Goal: Task Accomplishment & Management: Manage account settings

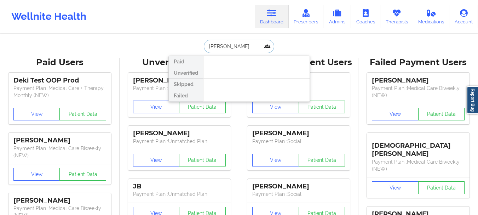
type input "[PERSON_NAME]"
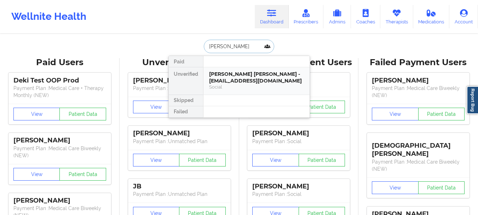
click at [256, 83] on div "[PERSON_NAME] [PERSON_NAME] - [EMAIL_ADDRESS][DOMAIN_NAME]" at bounding box center [256, 77] width 95 height 13
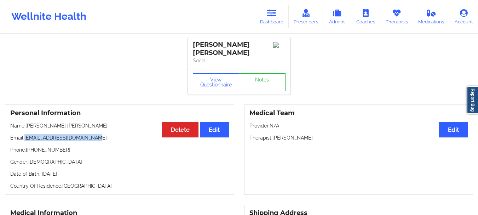
drag, startPoint x: 99, startPoint y: 137, endPoint x: 26, endPoint y: 138, distance: 73.3
click at [26, 138] on p "Email: [EMAIL_ADDRESS][DOMAIN_NAME]" at bounding box center [119, 137] width 219 height 7
copy p "[EMAIL_ADDRESS][DOMAIN_NAME]"
click at [272, 18] on link "Dashboard" at bounding box center [272, 16] width 34 height 23
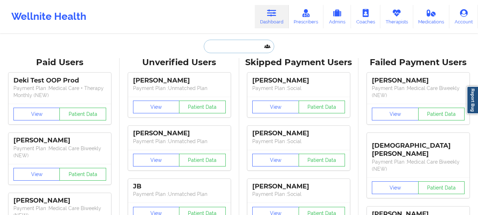
click at [232, 51] on input "text" at bounding box center [239, 46] width 70 height 13
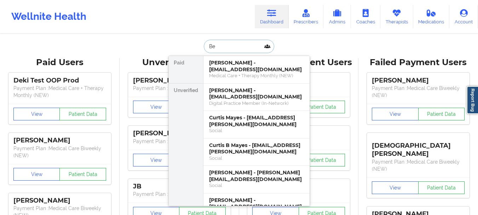
type input "B"
type input "[PERSON_NAME]"
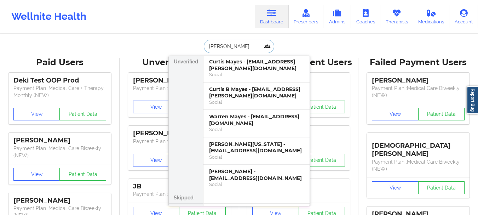
scroll to position [25, 0]
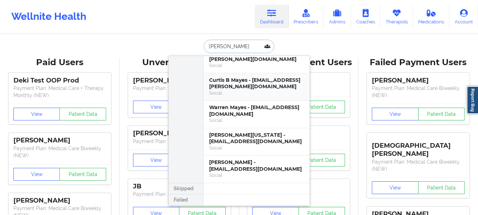
click at [239, 82] on div "Curtis B Mayes - [EMAIL_ADDRESS][PERSON_NAME][DOMAIN_NAME]" at bounding box center [256, 83] width 95 height 13
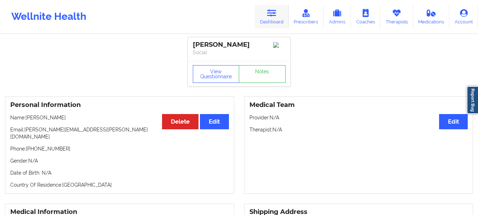
click at [270, 6] on link "Dashboard" at bounding box center [272, 16] width 34 height 23
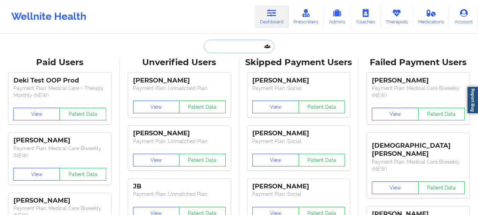
click at [234, 47] on input "text" at bounding box center [239, 46] width 70 height 13
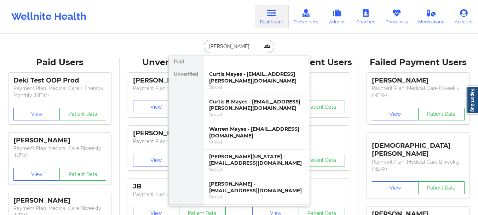
type input "[PERSON_NAME]"
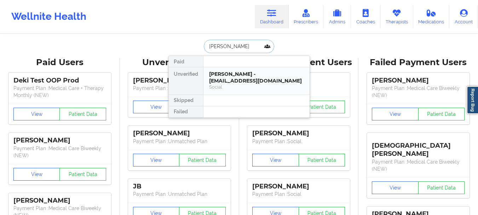
click at [233, 84] on div "[PERSON_NAME] - [EMAIL_ADDRESS][DOMAIN_NAME]" at bounding box center [256, 77] width 95 height 13
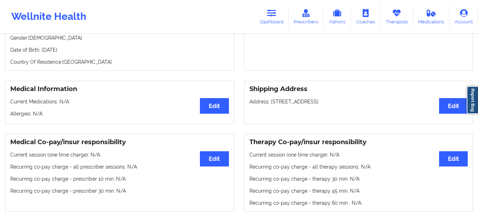
scroll to position [46, 0]
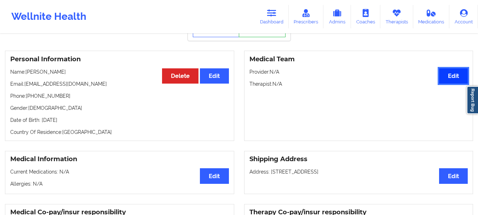
click at [461, 74] on button "Edit" at bounding box center [453, 75] width 29 height 15
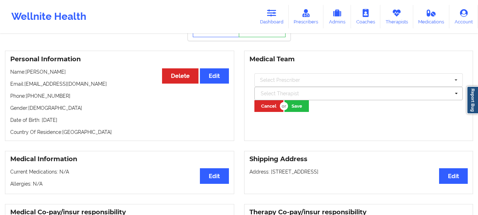
click at [268, 93] on div at bounding box center [356, 93] width 190 height 8
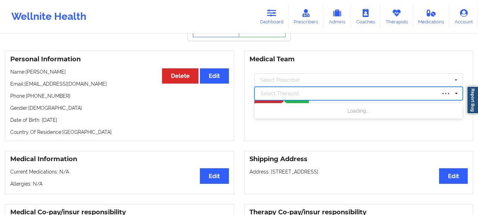
type input "g"
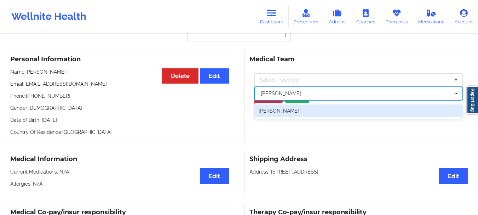
click at [270, 111] on div "[PERSON_NAME]" at bounding box center [358, 110] width 209 height 13
type input "[PERSON_NAME]"
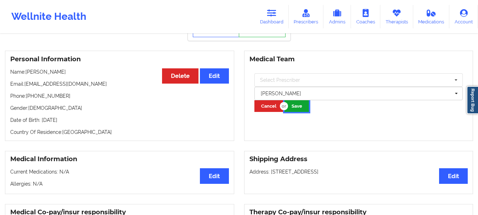
click at [302, 109] on button "Save" at bounding box center [297, 106] width 24 height 12
click at [297, 107] on button "Save" at bounding box center [297, 106] width 24 height 12
click at [269, 10] on icon at bounding box center [271, 13] width 9 height 8
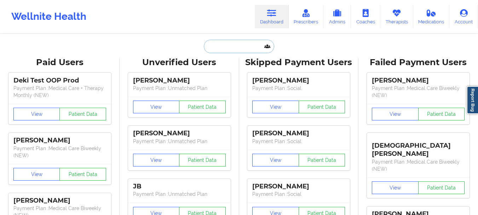
click at [226, 51] on input "text" at bounding box center [239, 46] width 70 height 13
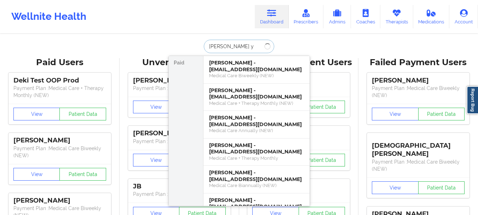
type input "[PERSON_NAME]"
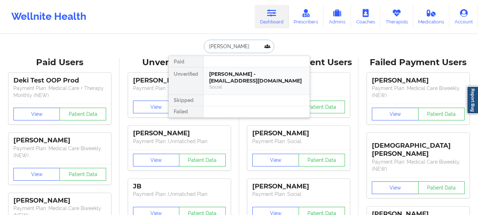
click at [225, 74] on div "[PERSON_NAME] - [EMAIL_ADDRESS][DOMAIN_NAME]" at bounding box center [256, 77] width 95 height 13
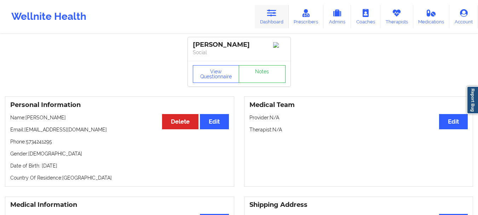
click at [270, 14] on icon at bounding box center [271, 13] width 9 height 8
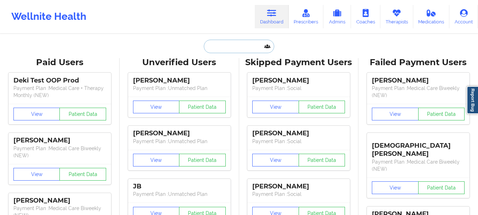
click at [233, 44] on input "text" at bounding box center [239, 46] width 70 height 13
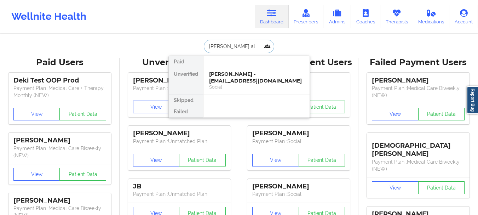
type input "[PERSON_NAME] ald"
click at [244, 76] on div "[PERSON_NAME] - [EMAIL_ADDRESS][DOMAIN_NAME]" at bounding box center [256, 77] width 95 height 13
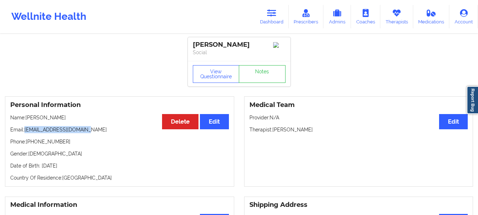
drag, startPoint x: 86, startPoint y: 132, endPoint x: 25, endPoint y: 134, distance: 60.9
click at [25, 133] on p "Email: [EMAIL_ADDRESS][DOMAIN_NAME]" at bounding box center [119, 129] width 219 height 7
copy p "[EMAIL_ADDRESS][DOMAIN_NAME]"
click at [274, 19] on link "Dashboard" at bounding box center [272, 16] width 34 height 23
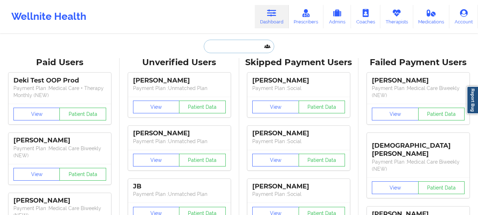
click at [224, 51] on input "text" at bounding box center [239, 46] width 70 height 13
click at [225, 47] on input "text" at bounding box center [239, 46] width 70 height 13
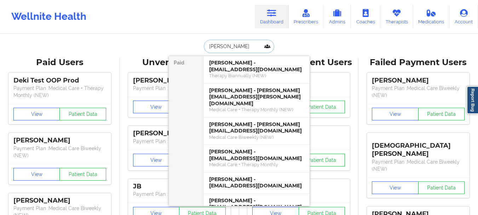
type input "[PERSON_NAME]"
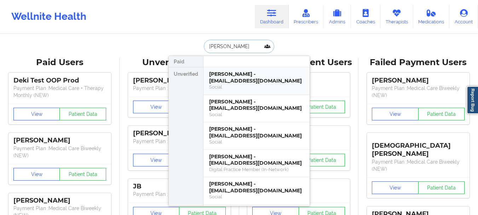
click at [245, 83] on div "[PERSON_NAME] - [EMAIL_ADDRESS][DOMAIN_NAME]" at bounding box center [256, 77] width 95 height 13
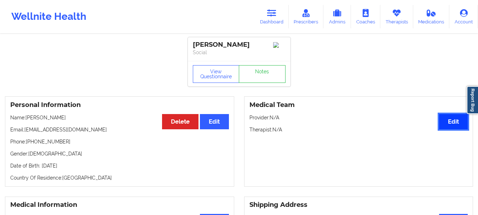
click at [457, 121] on button "Edit" at bounding box center [453, 121] width 29 height 15
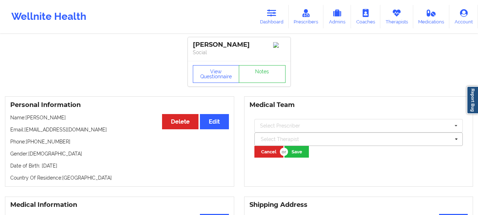
click at [275, 140] on div at bounding box center [356, 139] width 190 height 8
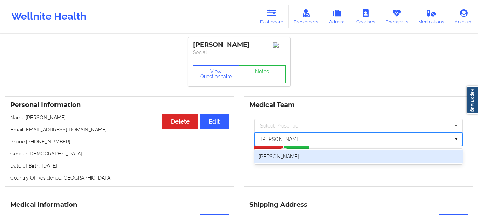
click at [291, 158] on div "[PERSON_NAME]" at bounding box center [358, 156] width 209 height 13
type input "[PERSON_NAME]"
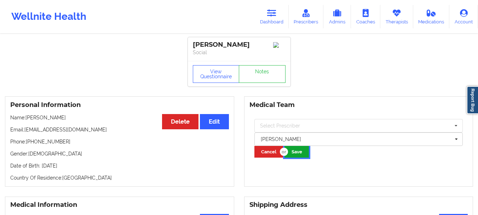
click at [293, 151] on button "Save" at bounding box center [297, 152] width 24 height 12
click at [270, 13] on icon at bounding box center [271, 13] width 9 height 8
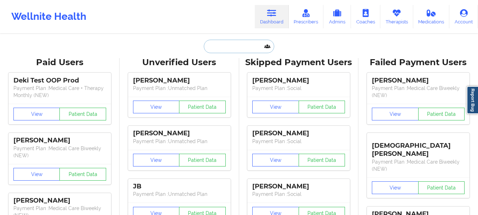
click at [235, 44] on input "text" at bounding box center [239, 46] width 70 height 13
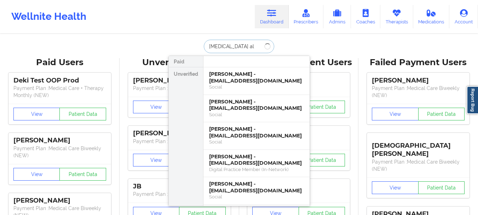
type input "Alexia ale"
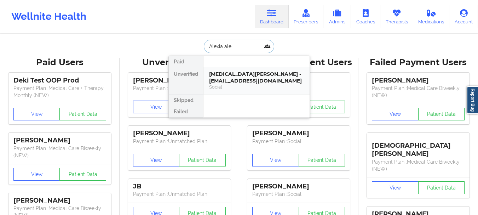
click at [236, 80] on div "[MEDICAL_DATA][PERSON_NAME] - [EMAIL_ADDRESS][DOMAIN_NAME]" at bounding box center [256, 77] width 95 height 13
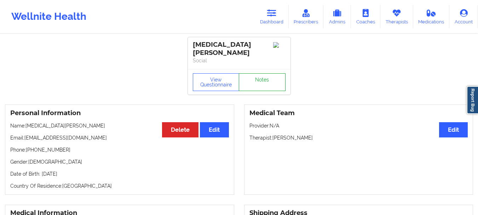
click at [255, 73] on link "Notes" at bounding box center [262, 82] width 47 height 18
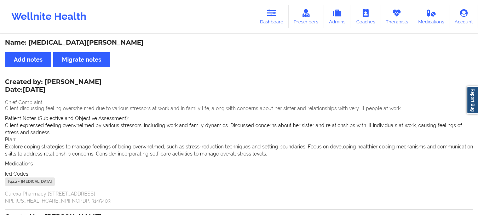
scroll to position [182, 0]
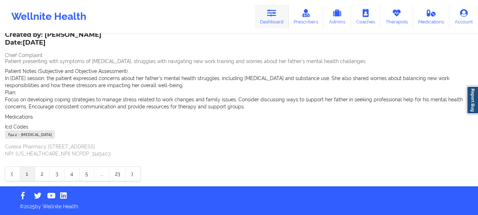
click at [277, 21] on link "Dashboard" at bounding box center [272, 16] width 34 height 23
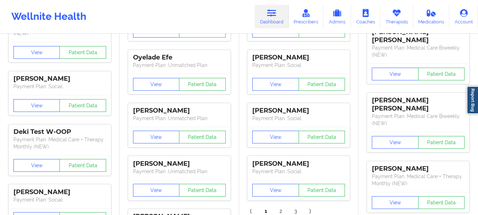
click at [277, 21] on link "Dashboard" at bounding box center [272, 16] width 34 height 23
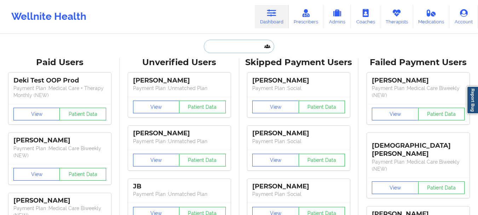
click at [235, 44] on input "text" at bounding box center [239, 46] width 70 height 13
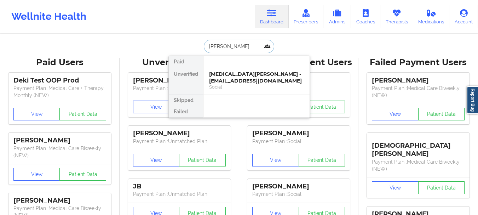
type input "[PERSON_NAME]"
click at [234, 70] on div "[PERSON_NAME] - [PERSON_NAME][EMAIL_ADDRESS][DOMAIN_NAME] Social" at bounding box center [257, 80] width 106 height 27
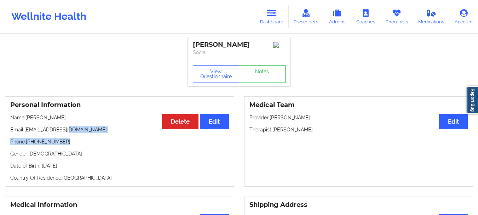
drag, startPoint x: 67, startPoint y: 135, endPoint x: 68, endPoint y: 142, distance: 7.5
click at [68, 142] on div "Personal Information Edit Delete Name: [PERSON_NAME] Email: [EMAIL_ADDRESS][DOM…" at bounding box center [119, 141] width 229 height 90
click at [68, 143] on p "Phone: [PHONE_NUMBER]" at bounding box center [119, 141] width 219 height 7
drag, startPoint x: 68, startPoint y: 143, endPoint x: 27, endPoint y: 146, distance: 41.2
click at [27, 145] on p "Phone: [PHONE_NUMBER]" at bounding box center [119, 141] width 219 height 7
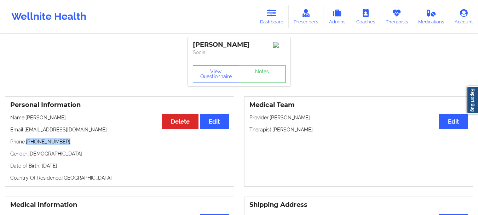
copy p "[PHONE_NUMBER]"
click at [256, 72] on link "Notes" at bounding box center [262, 74] width 47 height 18
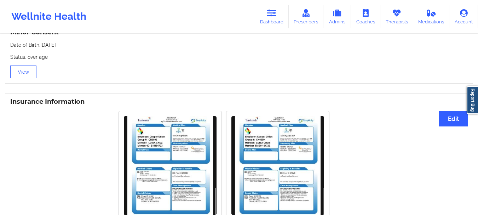
scroll to position [532, 0]
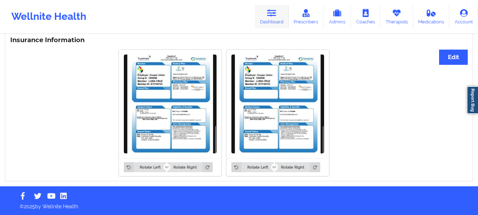
click at [269, 25] on link "Dashboard" at bounding box center [272, 16] width 34 height 23
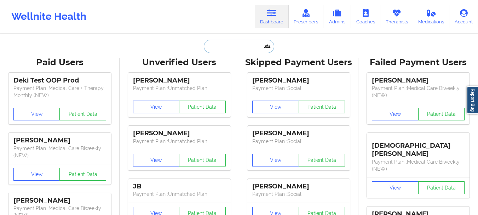
click at [230, 42] on input "text" at bounding box center [239, 46] width 70 height 13
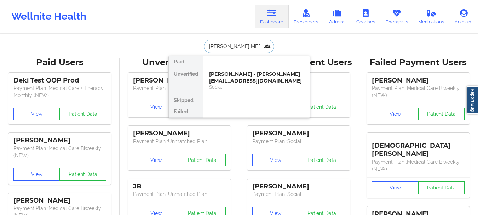
type input "[PERSON_NAME]"
click at [234, 76] on div "[PERSON_NAME] - [EMAIL_ADDRESS][DOMAIN_NAME]" at bounding box center [256, 77] width 95 height 13
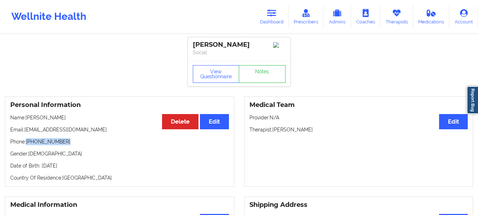
drag, startPoint x: 63, startPoint y: 144, endPoint x: 28, endPoint y: 147, distance: 35.5
click at [28, 145] on p "Phone: [PHONE_NUMBER]" at bounding box center [119, 141] width 219 height 7
copy p "[PHONE_NUMBER]"
